Goal: Transaction & Acquisition: Purchase product/service

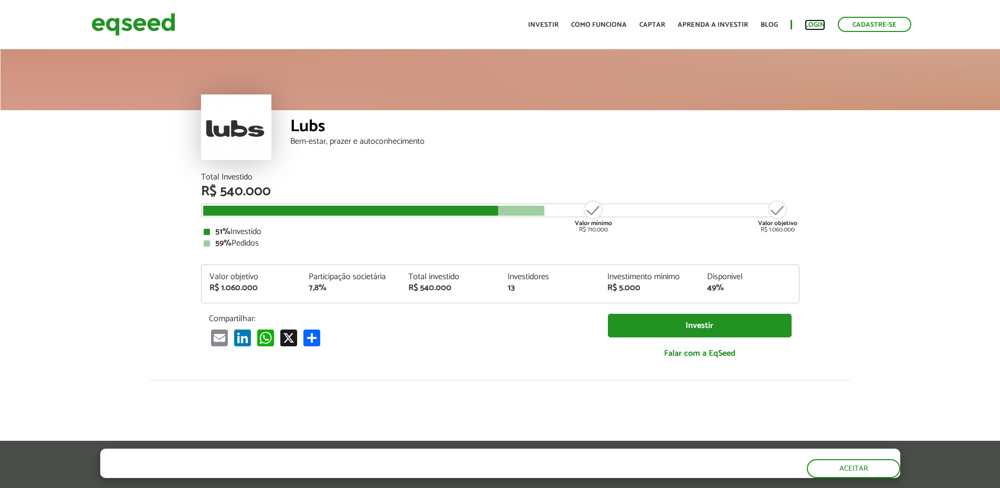
click at [812, 26] on link "Login" at bounding box center [815, 25] width 20 height 7
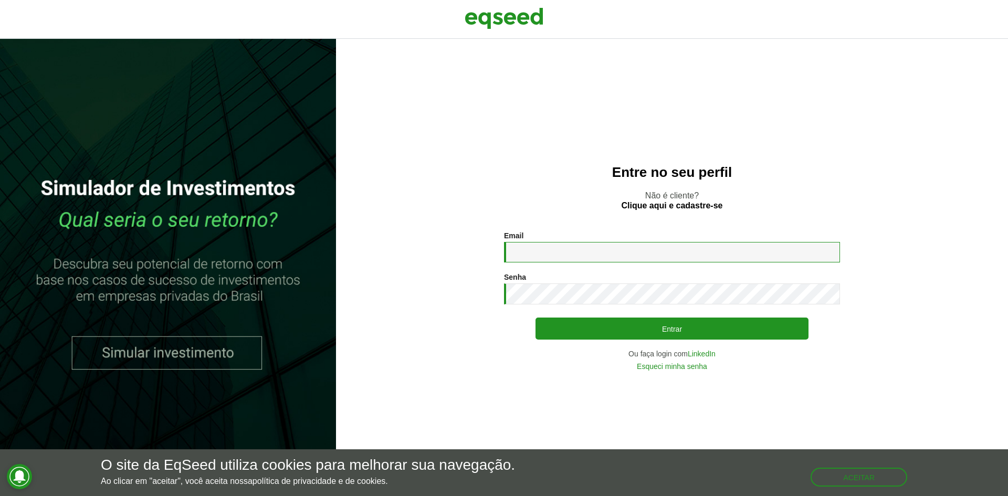
click at [621, 255] on input "Email *" at bounding box center [672, 252] width 336 height 20
type input "**********"
click at [535, 318] on button "Entrar" at bounding box center [671, 329] width 273 height 22
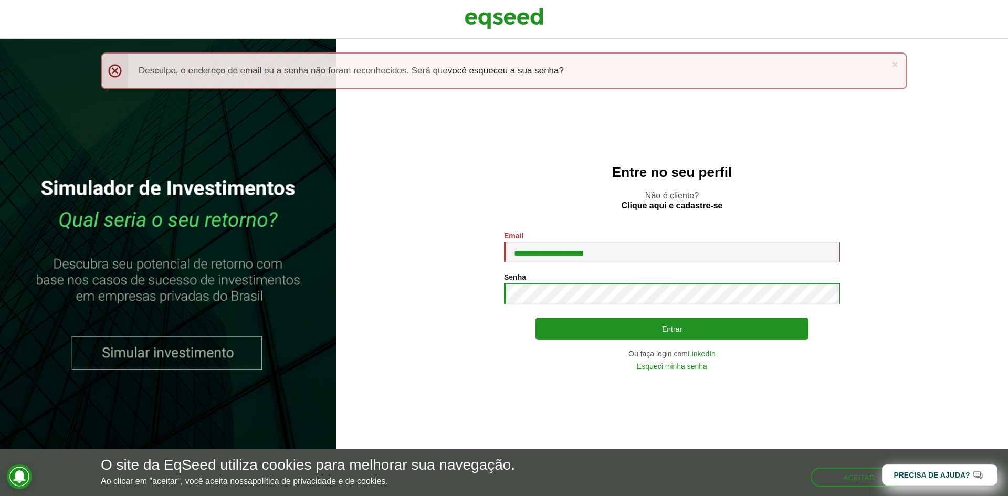
click at [535, 318] on button "Entrar" at bounding box center [671, 329] width 273 height 22
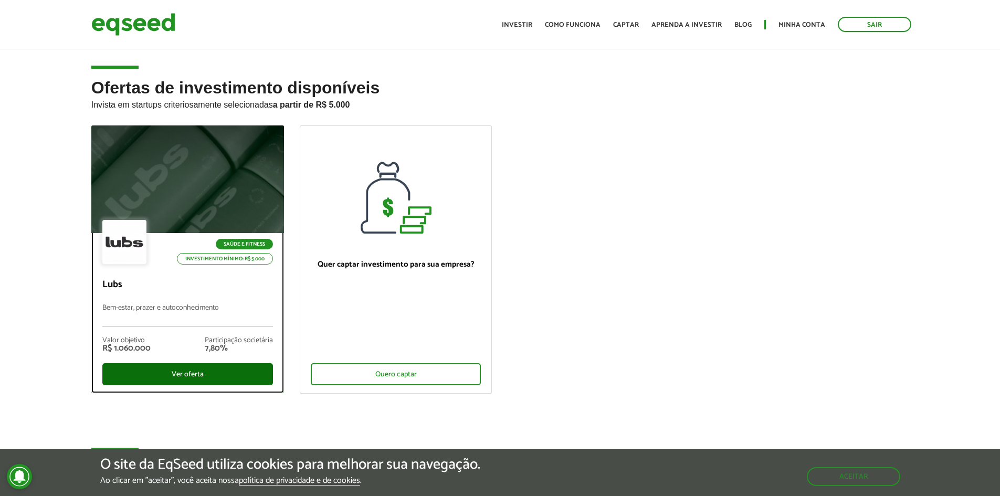
click at [176, 372] on div "Ver oferta" at bounding box center [187, 374] width 171 height 22
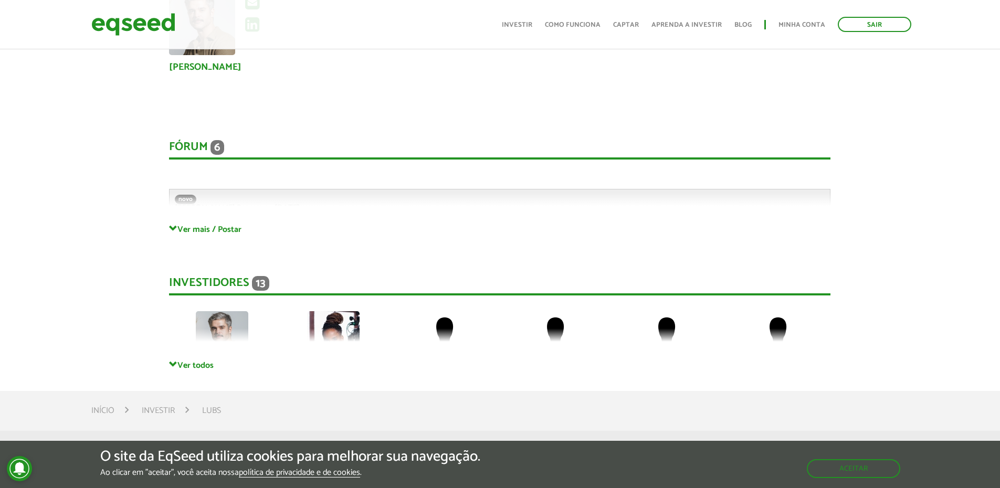
scroll to position [2152, 0]
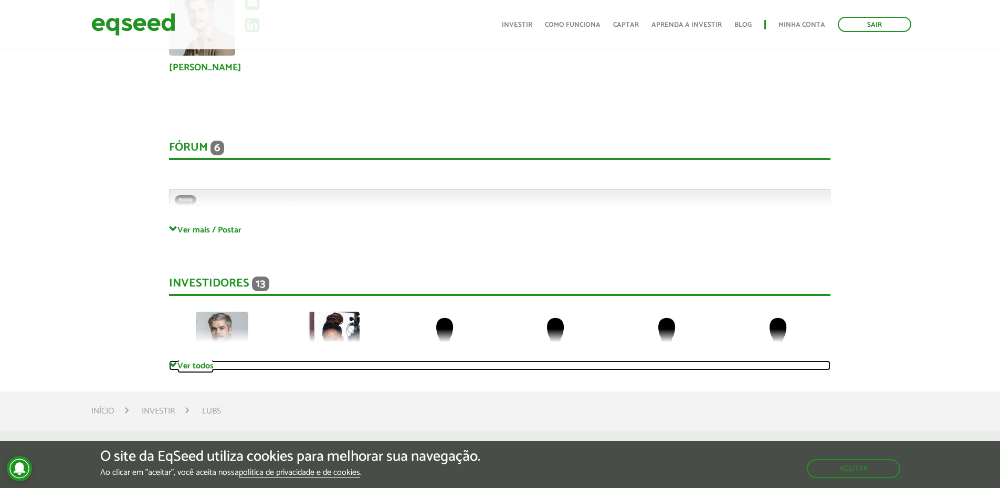
click at [183, 361] on link "Ver todos" at bounding box center [499, 366] width 661 height 10
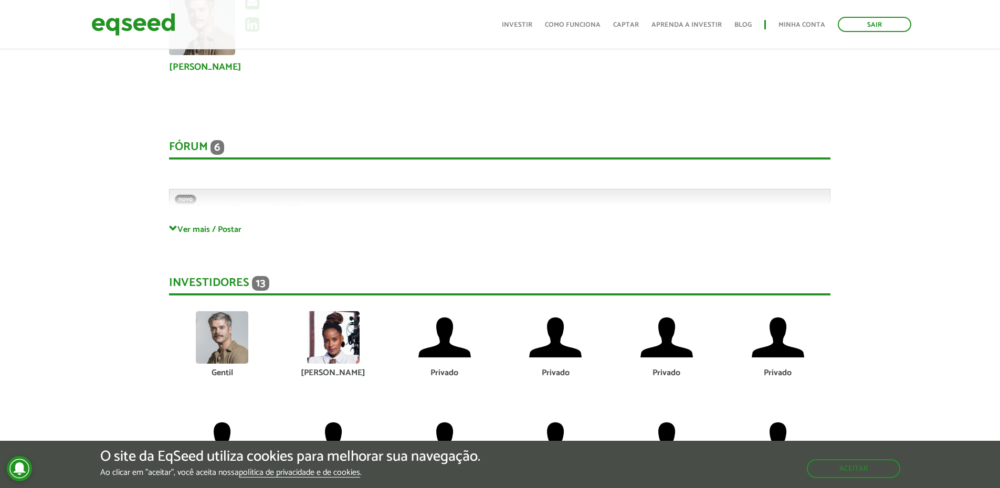
scroll to position [2047, 0]
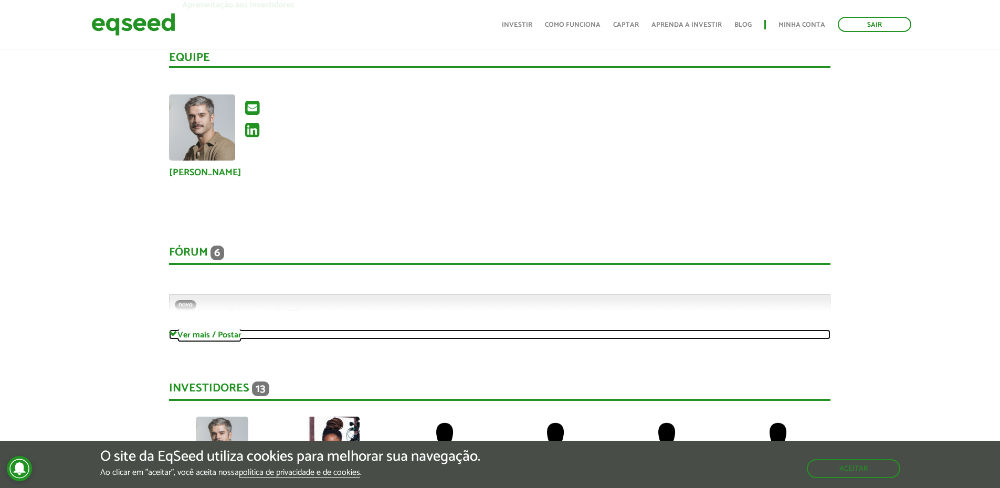
click at [205, 330] on link "Ver mais / Postar" at bounding box center [499, 335] width 661 height 10
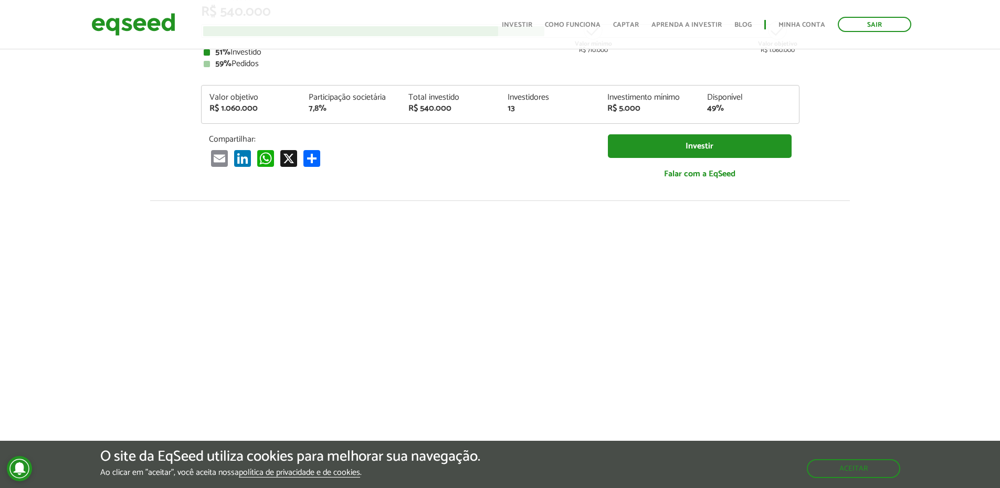
scroll to position [0, 0]
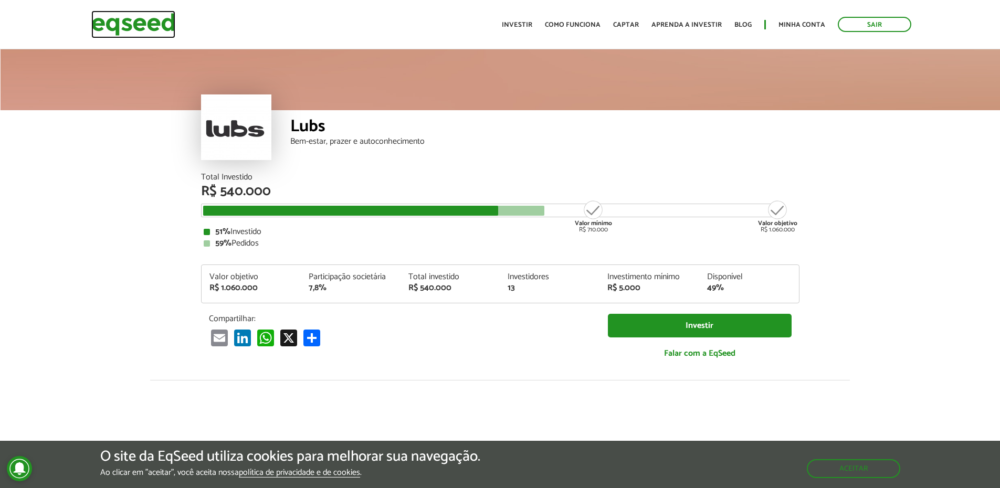
click at [130, 19] on img at bounding box center [133, 24] width 84 height 28
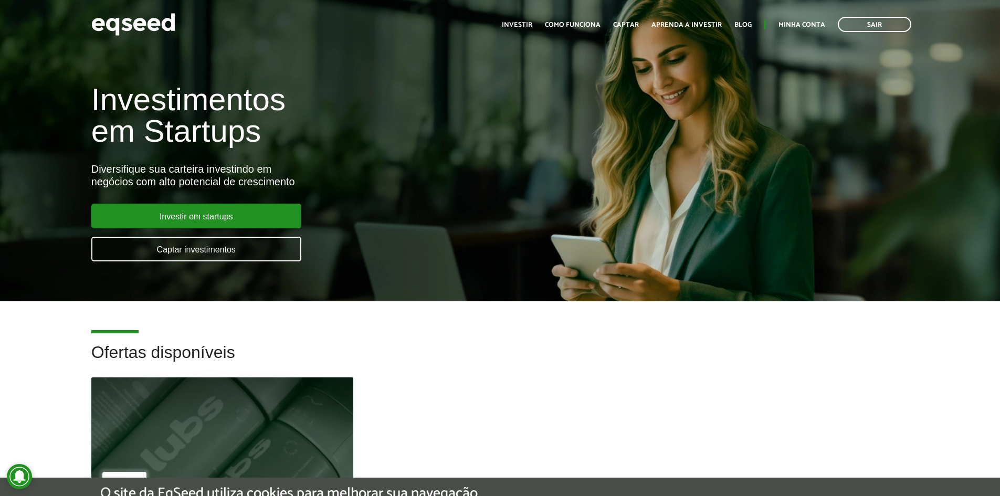
click at [526, 23] on link "Investir" at bounding box center [517, 25] width 30 height 7
